Goal: Find specific page/section

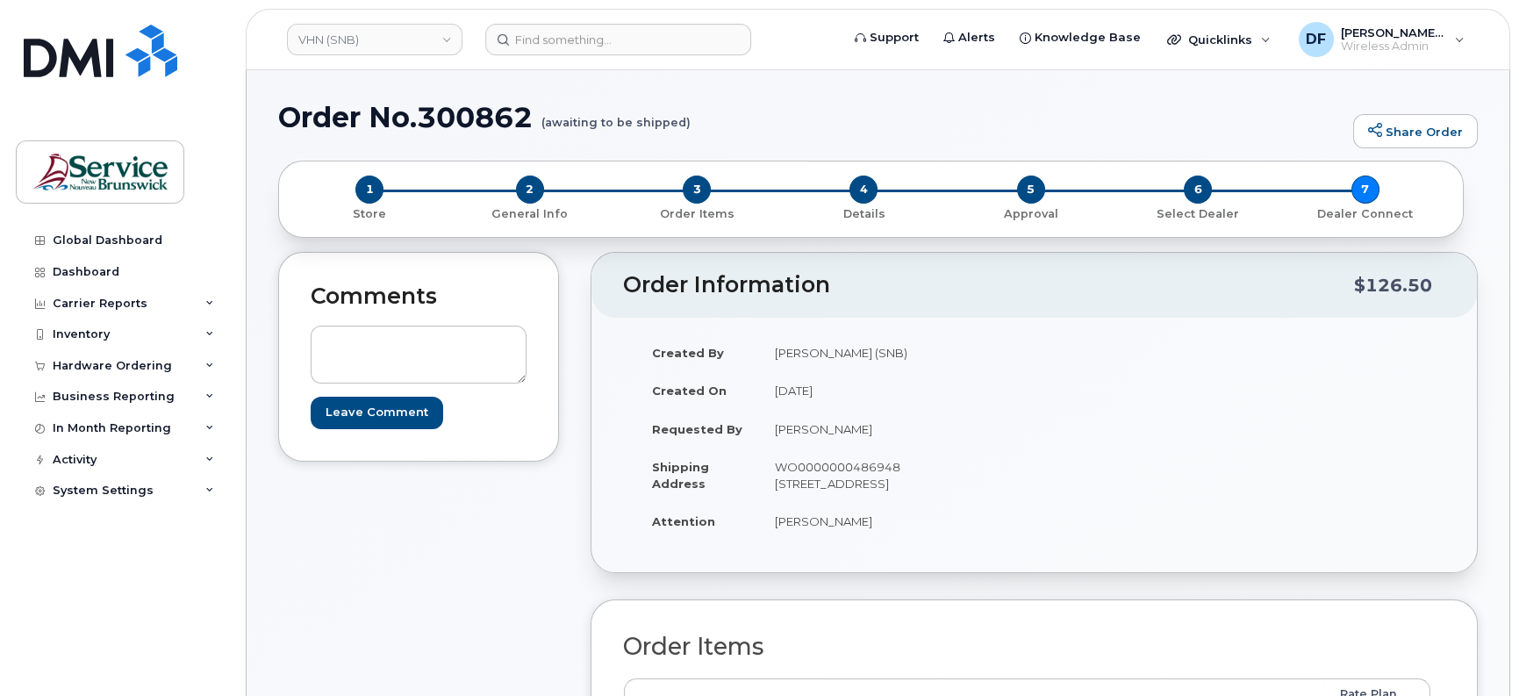
click at [555, 520] on div "Comments Leave Comment" at bounding box center [418, 686] width 281 height 869
click at [366, 44] on link "VHN (SNB)" at bounding box center [374, 40] width 175 height 32
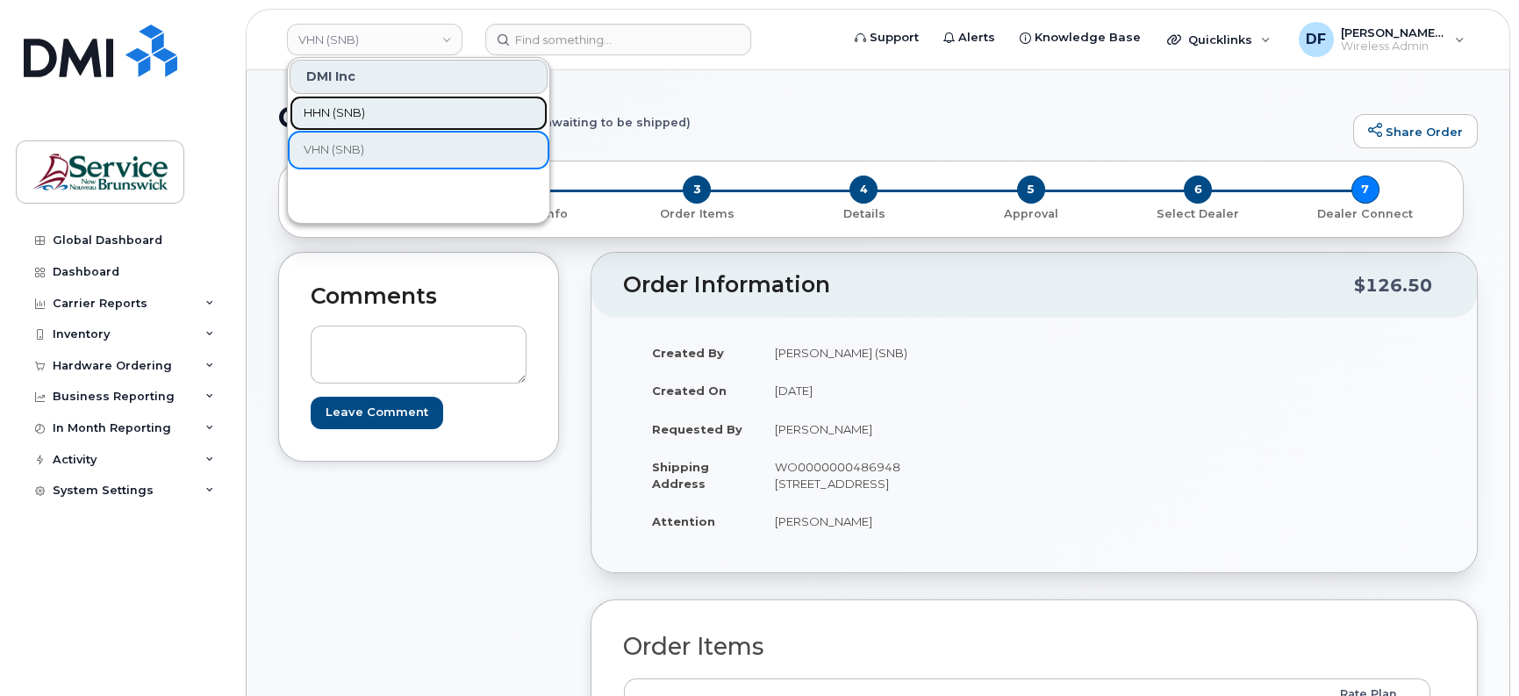
click at [344, 106] on span "HHN (SNB)" at bounding box center [334, 113] width 61 height 18
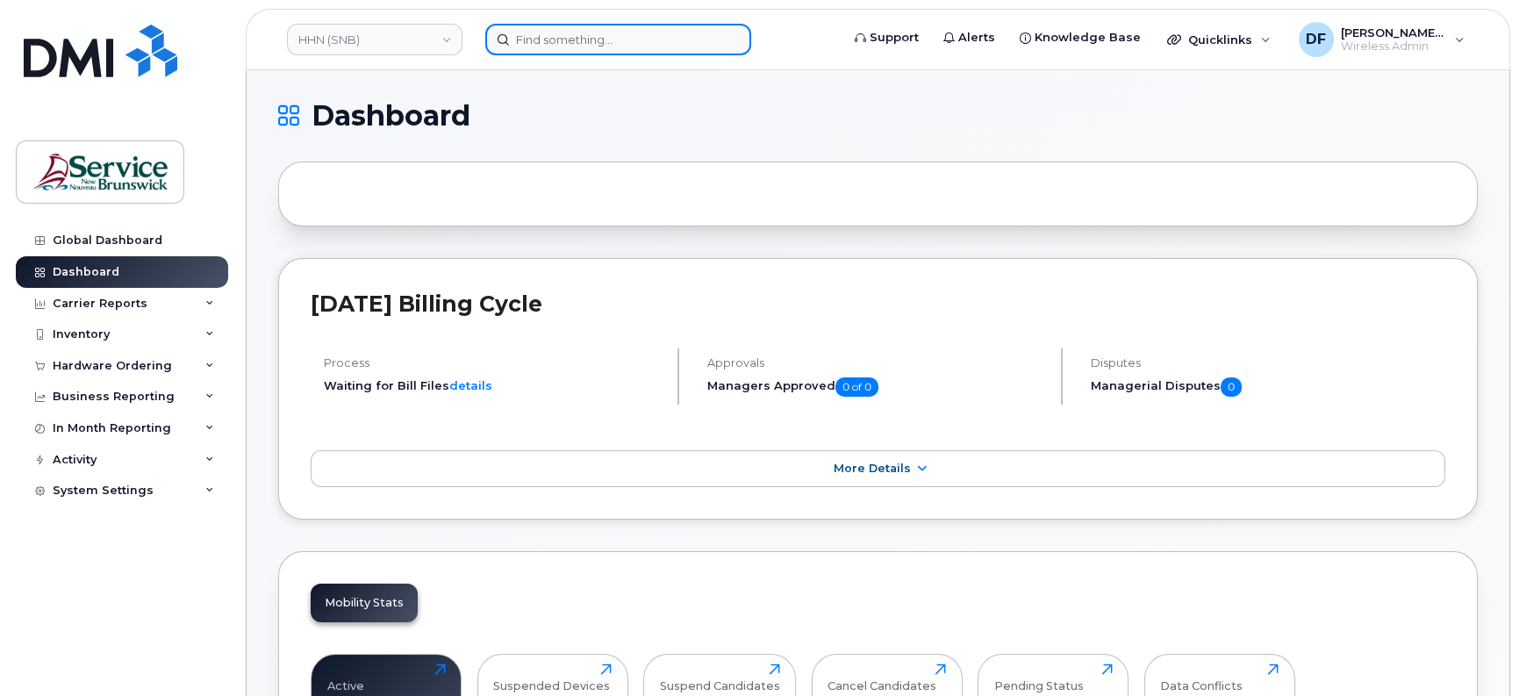
click at [644, 44] on input at bounding box center [618, 40] width 266 height 32
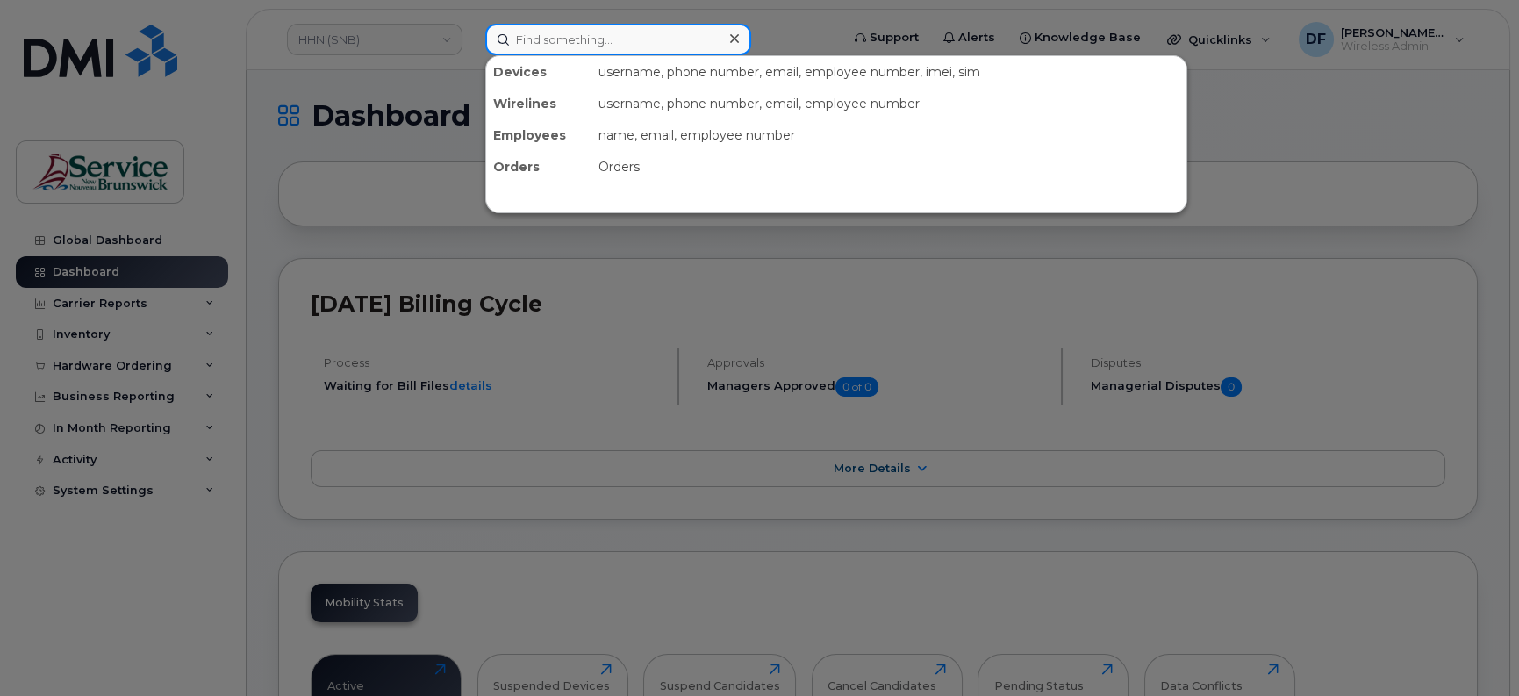
paste input "[PHONE_NUMBER]"
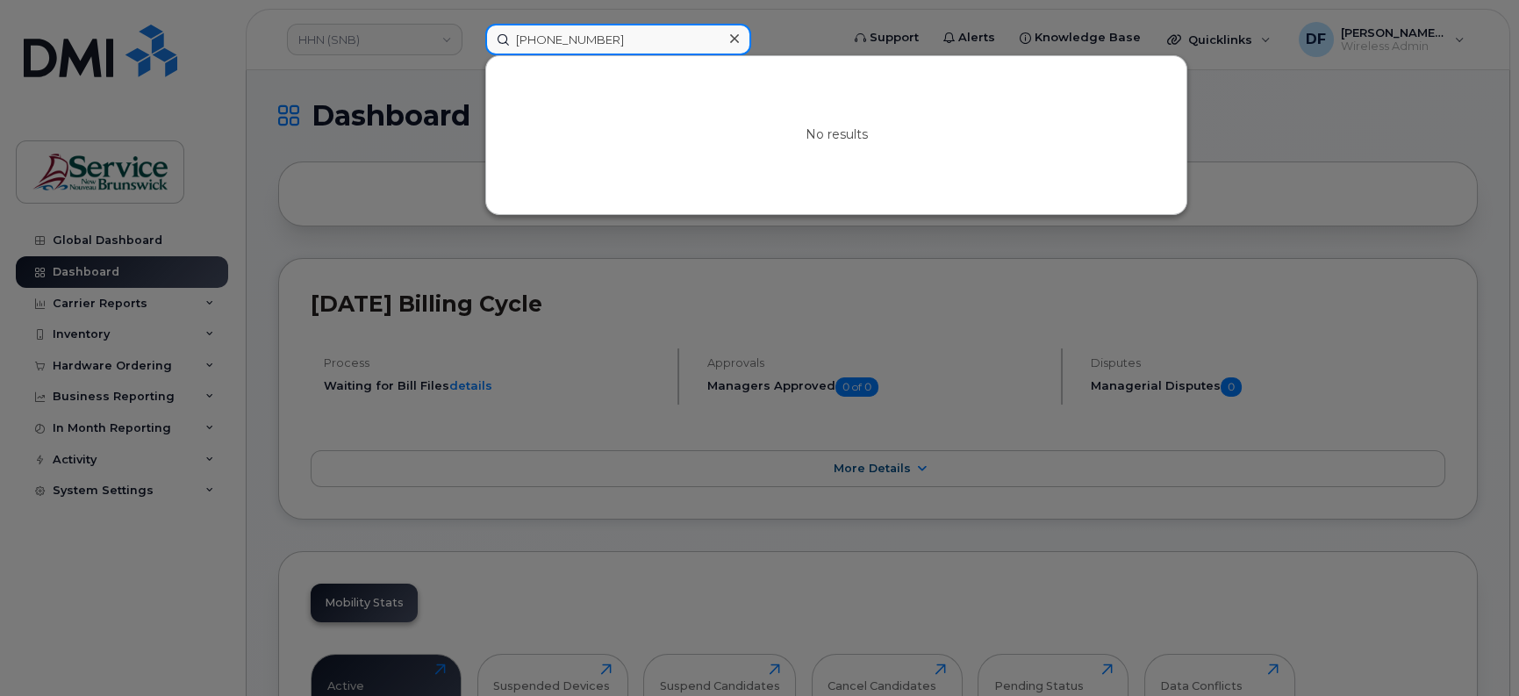
click at [575, 30] on input "[PHONE_NUMBER]" at bounding box center [618, 40] width 266 height 32
click at [547, 34] on input "506-6542018" at bounding box center [618, 40] width 266 height 32
click at [505, 37] on input "5066542018" at bounding box center [618, 40] width 266 height 32
type input "5066542018"
click at [645, 85] on div "No results" at bounding box center [836, 135] width 700 height 158
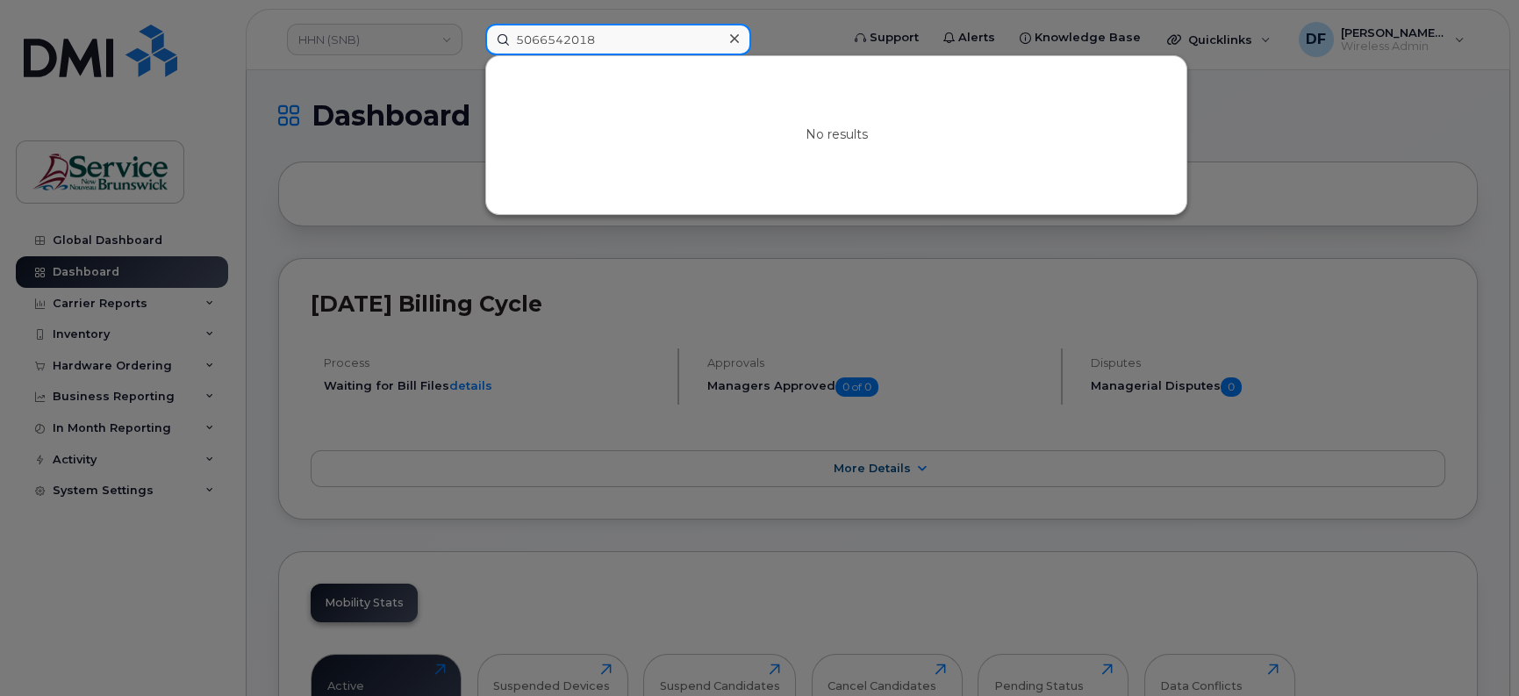
drag, startPoint x: 619, startPoint y: 40, endPoint x: 452, endPoint y: 49, distance: 166.9
click at [471, 49] on div "5066542018 No results" at bounding box center [656, 40] width 371 height 32
click at [169, 619] on div at bounding box center [759, 348] width 1519 height 696
